Goal: Task Accomplishment & Management: Use online tool/utility

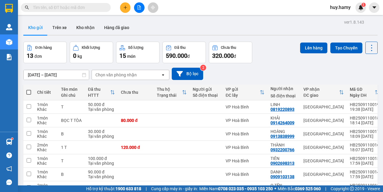
click at [36, 26] on button "Kho gửi" at bounding box center [35, 27] width 24 height 14
click at [30, 92] on span at bounding box center [28, 92] width 5 height 5
click at [29, 89] on input "checkbox" at bounding box center [29, 89] width 0 height 0
checkbox input "true"
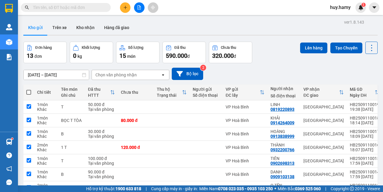
checkbox input "true"
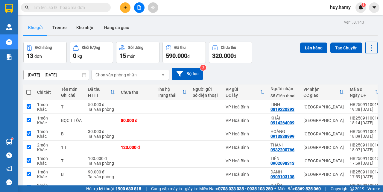
checkbox input "true"
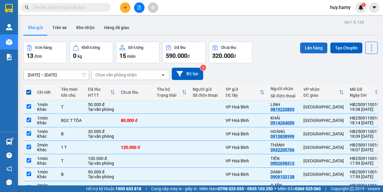
click at [302, 46] on button "Lên hàng" at bounding box center [313, 47] width 27 height 11
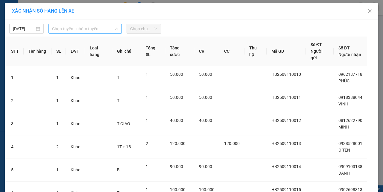
click at [100, 31] on span "Chọn tuyến - nhóm tuyến" at bounding box center [85, 28] width 66 height 9
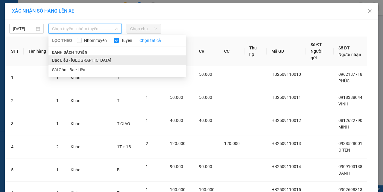
drag, startPoint x: 82, startPoint y: 57, endPoint x: 116, endPoint y: 39, distance: 38.3
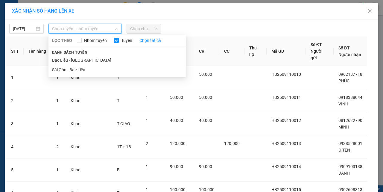
click at [83, 57] on li "Bạc Liêu - [GEOGRAPHIC_DATA]" at bounding box center [117, 60] width 138 height 10
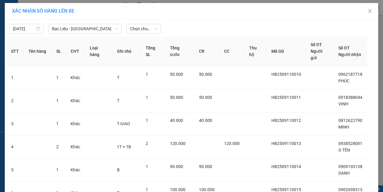
click at [145, 22] on div "[DATE] Bạc Liêu - [GEOGRAPHIC_DATA] LỌC THEO Nhóm tuyến Tuyến Chọn tất cả Danh …" at bounding box center [191, 27] width 370 height 13
click at [147, 25] on span "Chọn chuyến" at bounding box center [143, 28] width 27 height 9
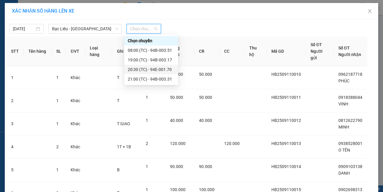
click at [156, 69] on div "20:30 (TC) - 94E-001.70" at bounding box center [151, 69] width 47 height 7
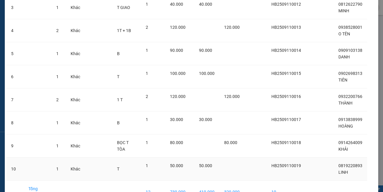
scroll to position [145, 0]
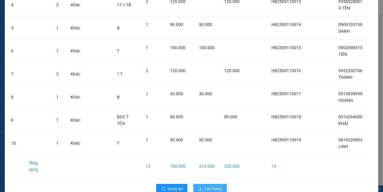
click at [216, 185] on span "Lên hàng" at bounding box center [213, 188] width 17 height 7
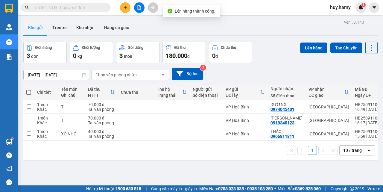
click at [28, 91] on span at bounding box center [28, 92] width 5 height 5
click at [29, 89] on input "checkbox" at bounding box center [29, 89] width 0 height 0
checkbox input "true"
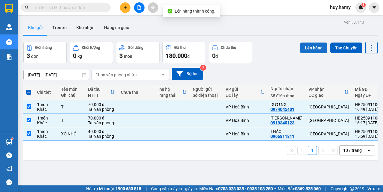
click at [315, 44] on button "Lên hàng" at bounding box center [313, 47] width 27 height 11
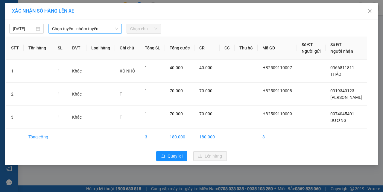
click at [75, 27] on span "Chọn tuyến - nhóm tuyến" at bounding box center [85, 28] width 66 height 9
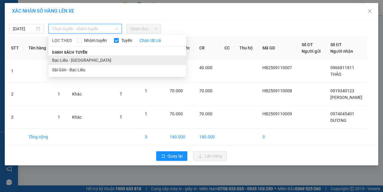
drag, startPoint x: 67, startPoint y: 59, endPoint x: 191, endPoint y: 34, distance: 126.6
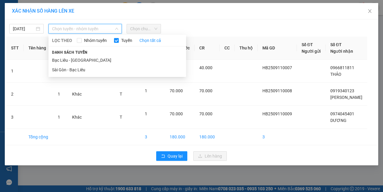
click at [67, 59] on li "Bạc Liêu - [GEOGRAPHIC_DATA]" at bounding box center [117, 60] width 138 height 10
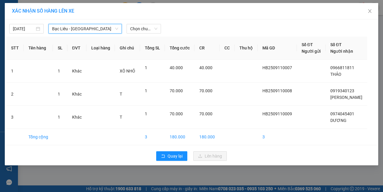
click at [164, 30] on div at bounding box center [238, 29] width 153 height 10
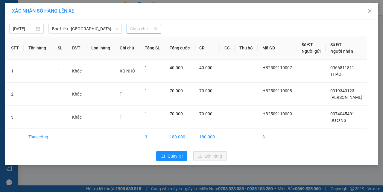
click at [148, 28] on span "Chọn chuyến" at bounding box center [143, 28] width 27 height 9
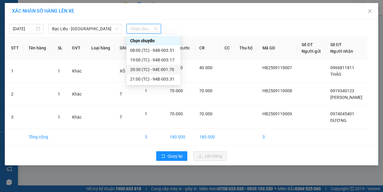
click at [151, 71] on div "20:30 (TC) - 94E-001.70" at bounding box center [153, 69] width 47 height 7
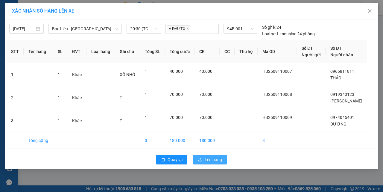
click at [206, 161] on span "Lên hàng" at bounding box center [213, 159] width 17 height 7
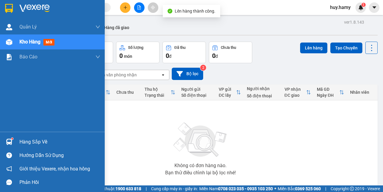
click at [24, 143] on div "Hàng sắp về" at bounding box center [59, 141] width 81 height 9
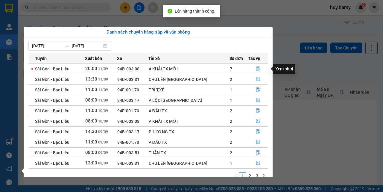
click at [256, 68] on icon "file-done" at bounding box center [258, 69] width 4 height 4
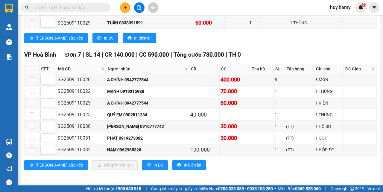
scroll to position [239, 0]
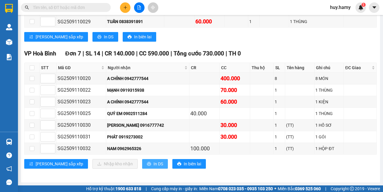
click at [153, 164] on span "In DS" at bounding box center [158, 163] width 10 height 7
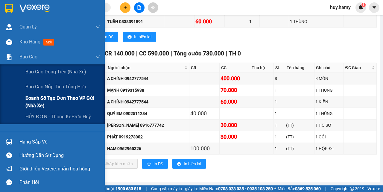
click at [57, 98] on span "Doanh số tạo đơn theo VP gửi (nhà xe)" at bounding box center [62, 101] width 75 height 15
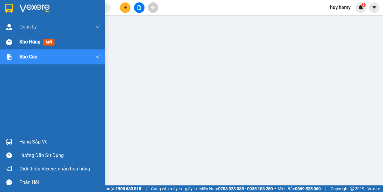
click at [27, 39] on span "Kho hàng" at bounding box center [29, 42] width 21 height 6
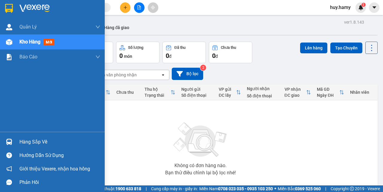
click at [36, 145] on div "Hàng sắp về" at bounding box center [59, 141] width 81 height 9
